Goal: Transaction & Acquisition: Purchase product/service

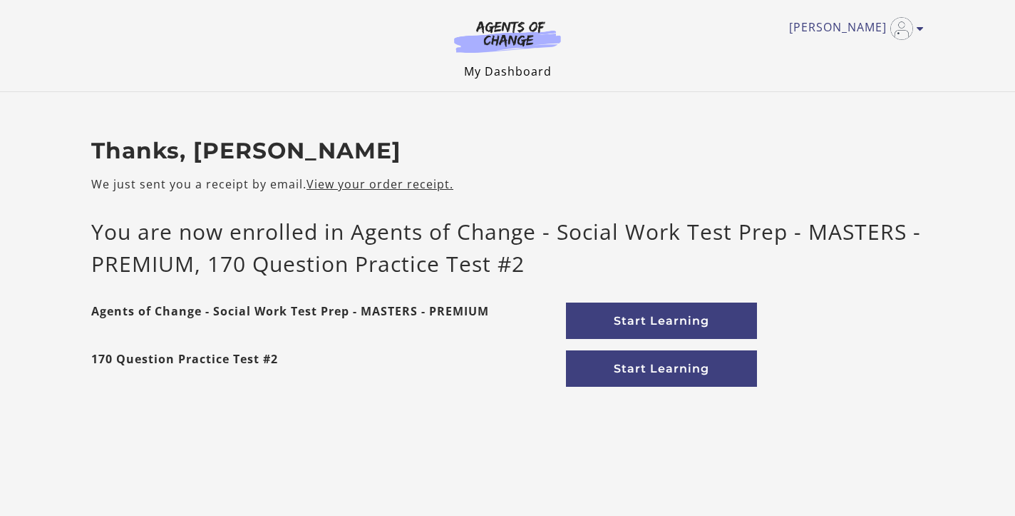
click at [527, 76] on link "My Dashboard" at bounding box center [508, 71] width 88 height 16
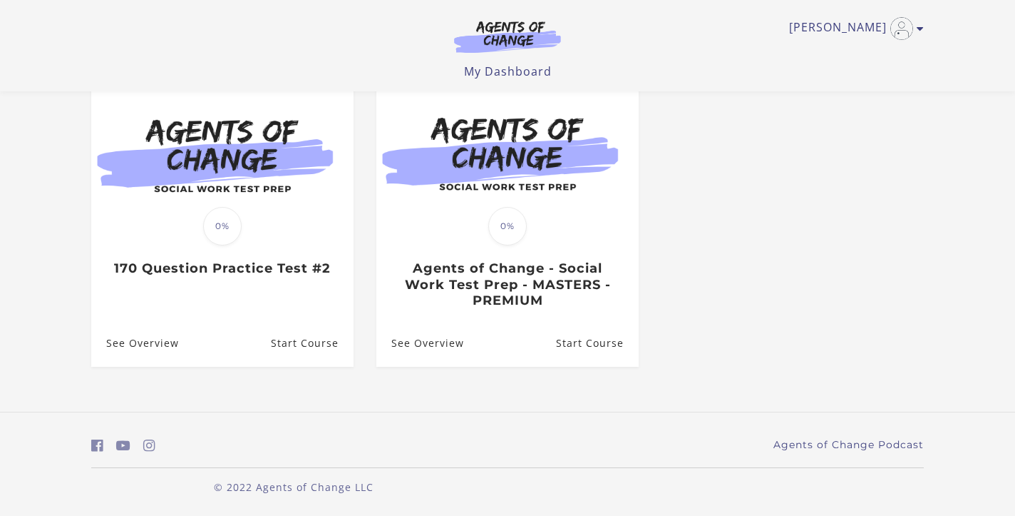
scroll to position [139, 0]
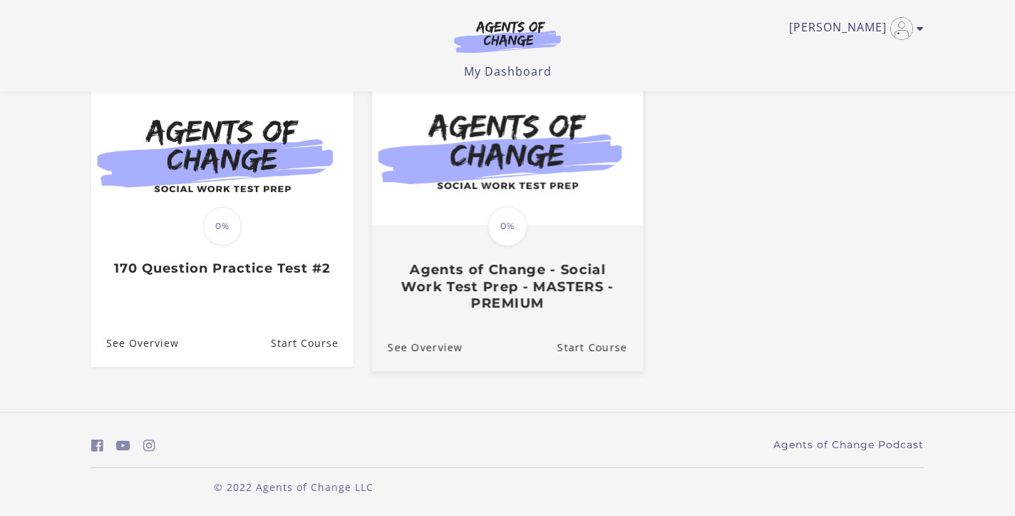
click at [526, 299] on h3 "Agents of Change - Social Work Test Prep - MASTERS - PREMIUM" at bounding box center [508, 286] width 240 height 50
